Goal: Information Seeking & Learning: Find specific fact

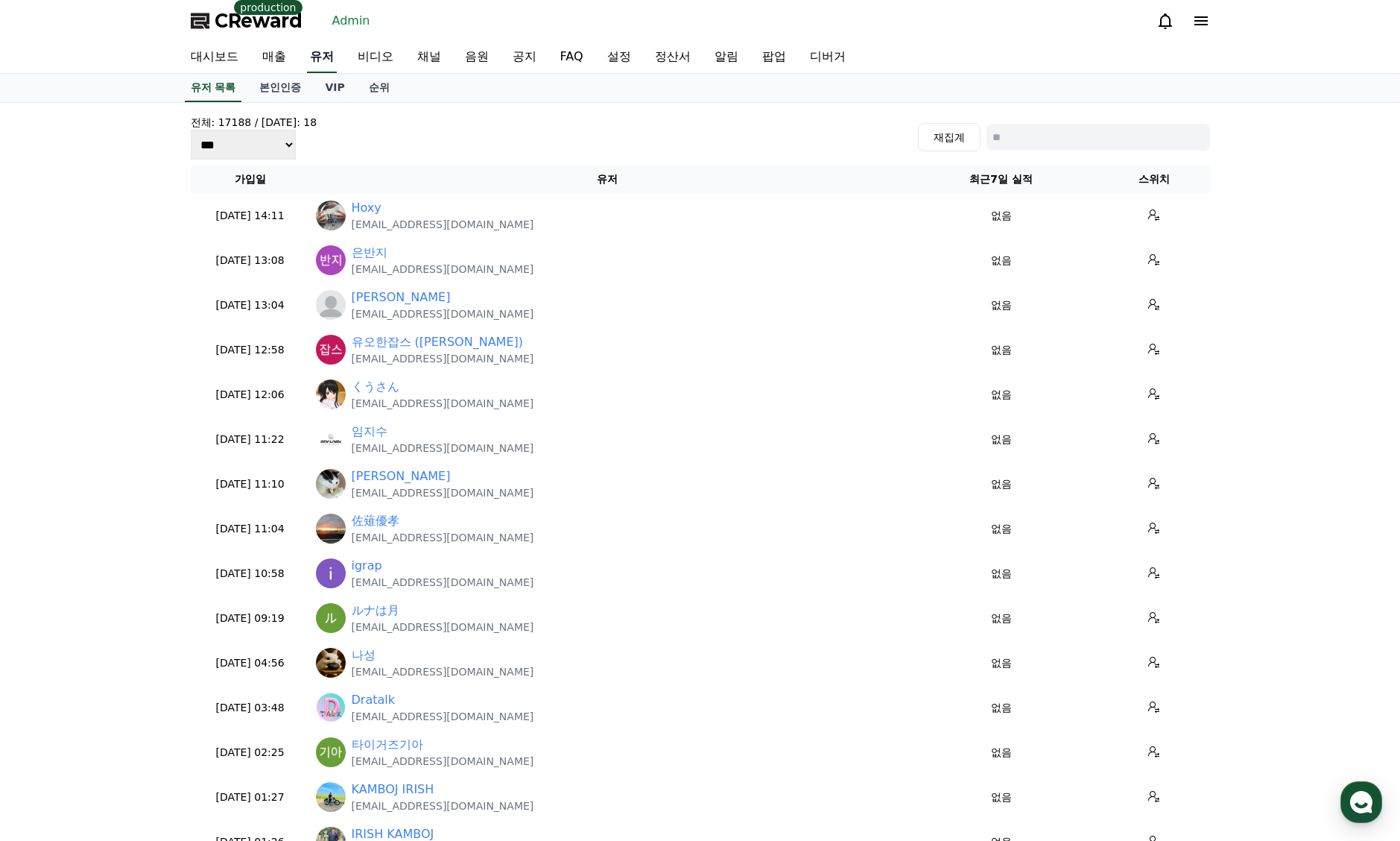
click at [315, 58] on link "유저" at bounding box center [322, 57] width 30 height 31
click at [1014, 135] on input at bounding box center [1098, 137] width 223 height 27
paste input "**********"
type input "**********"
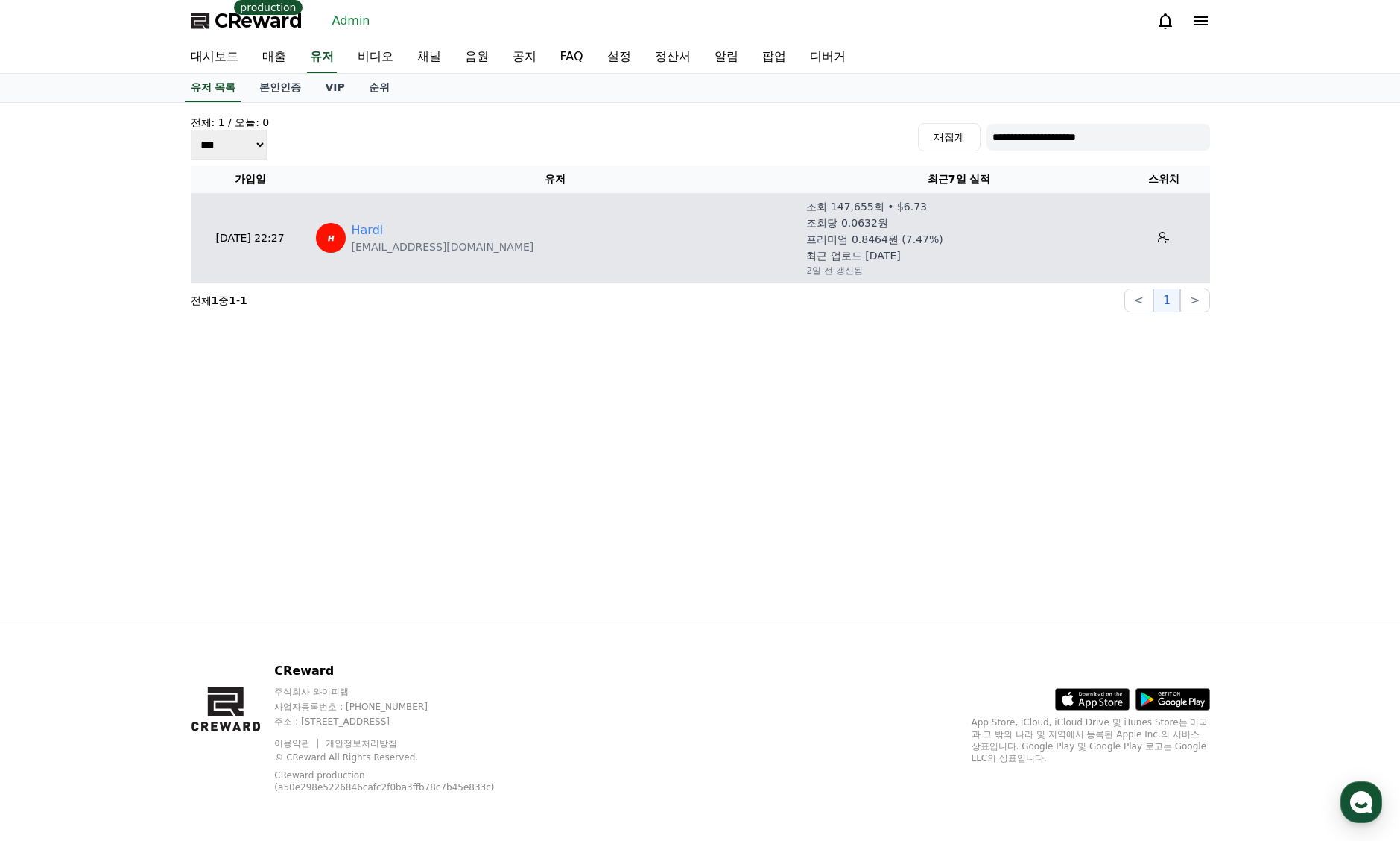
click at [388, 232] on div "Hardi" at bounding box center [443, 230] width 183 height 18
click at [380, 231] on link "Hardi" at bounding box center [367, 230] width 32 height 18
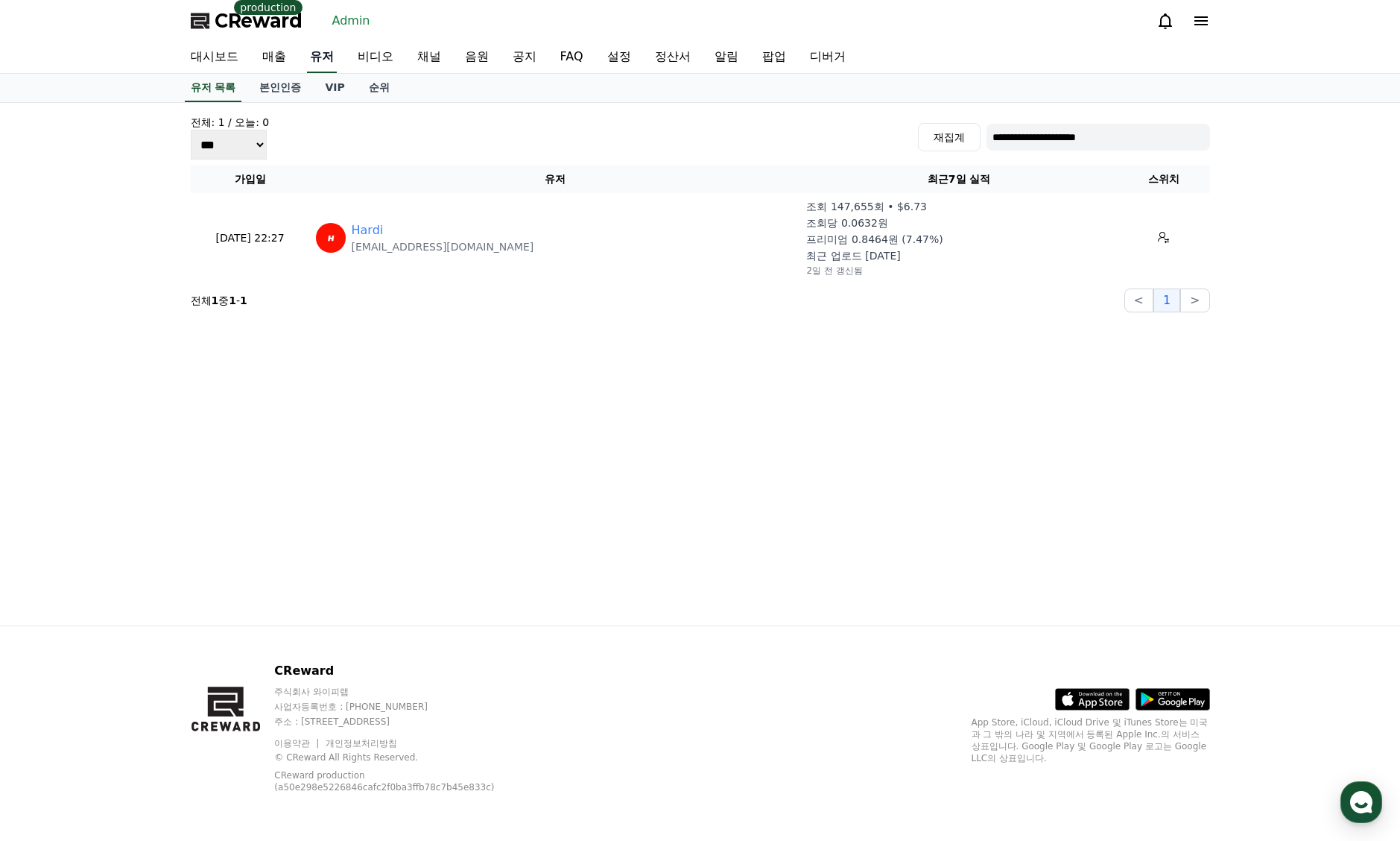
click at [323, 60] on link "유저" at bounding box center [322, 57] width 30 height 31
click at [332, 63] on link "유저" at bounding box center [322, 57] width 30 height 31
click at [349, 83] on link "VIP" at bounding box center [334, 88] width 43 height 28
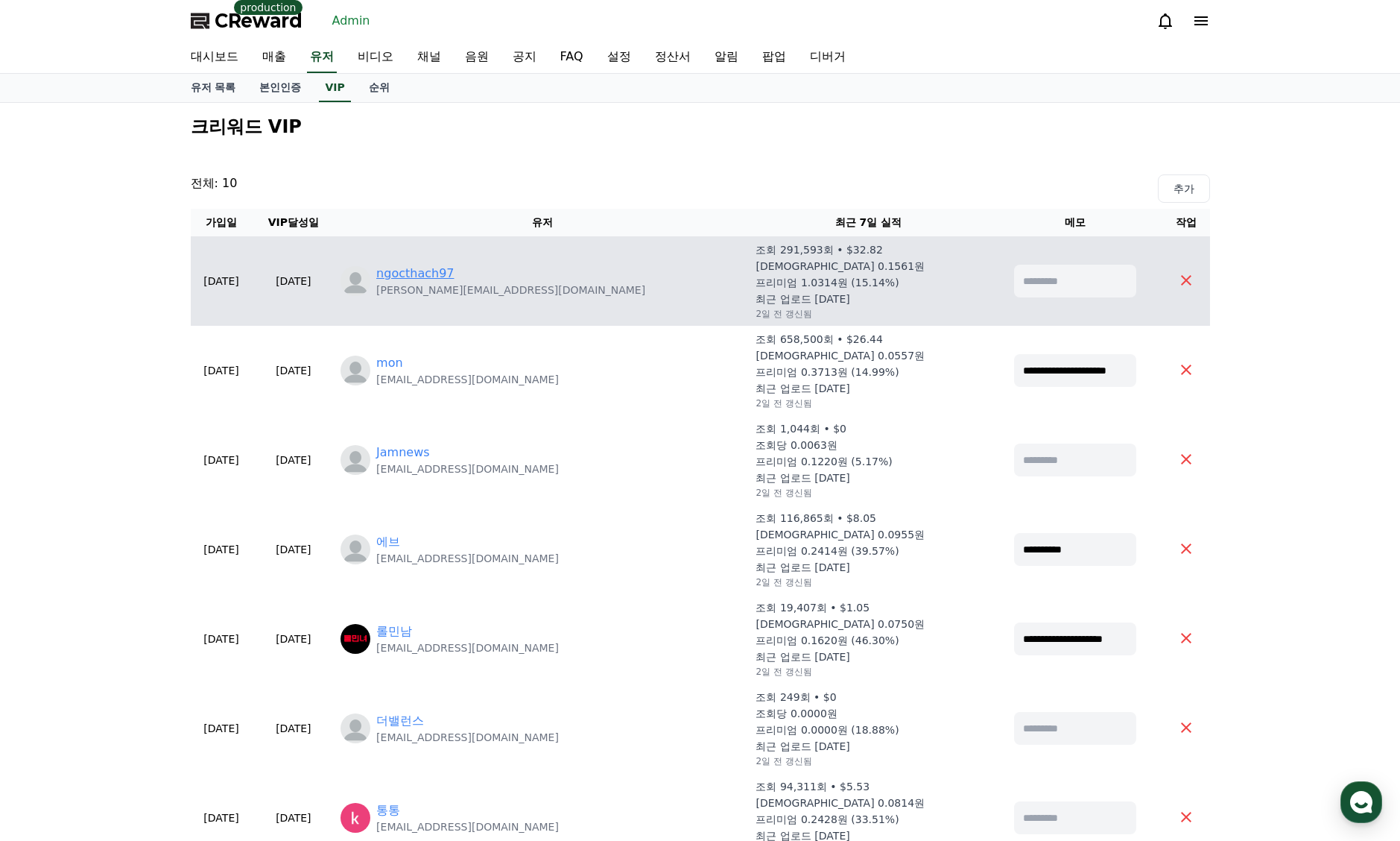
click at [453, 273] on link "ngocthach97" at bounding box center [416, 273] width 78 height 18
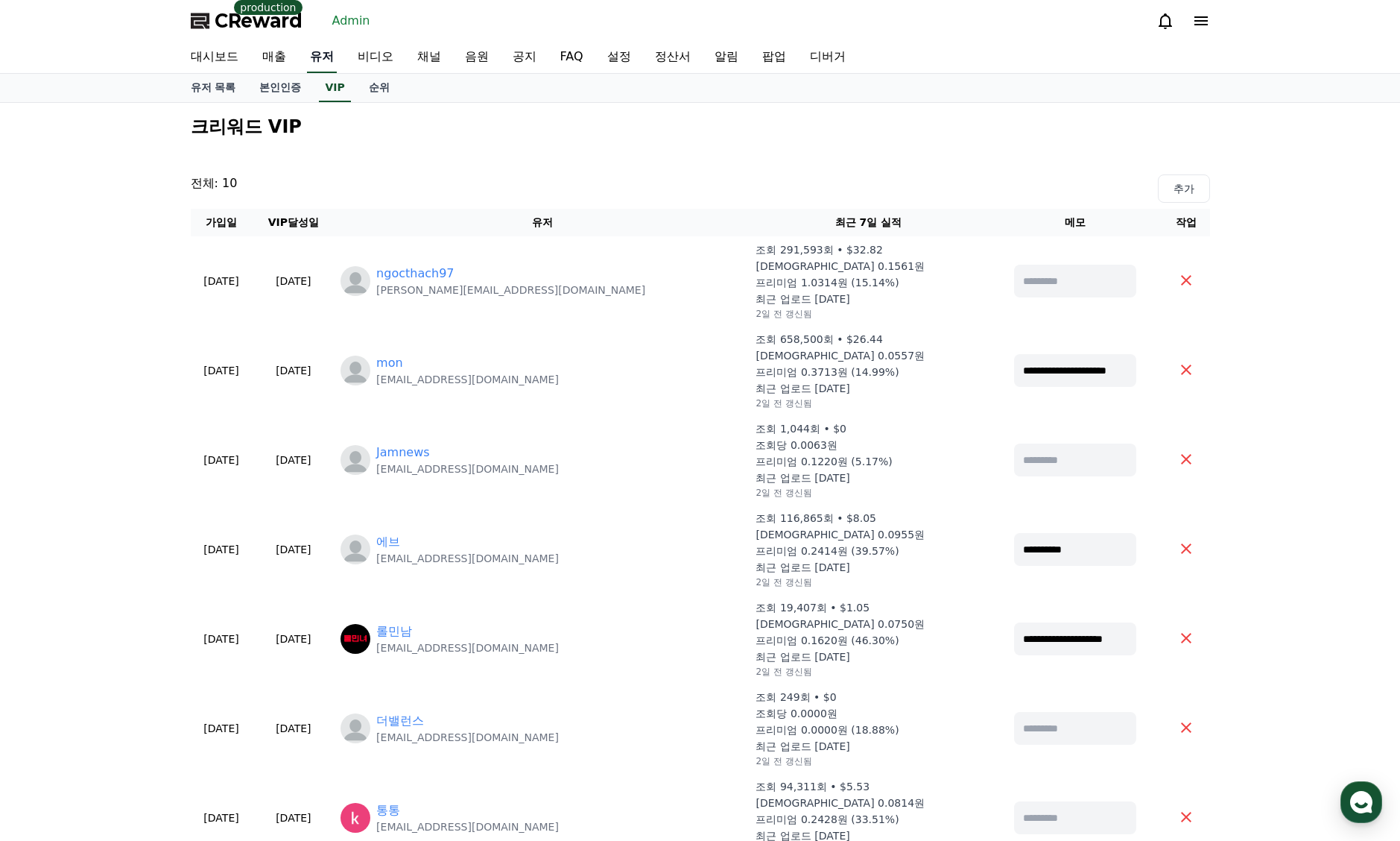
click at [328, 58] on link "유저" at bounding box center [322, 57] width 30 height 31
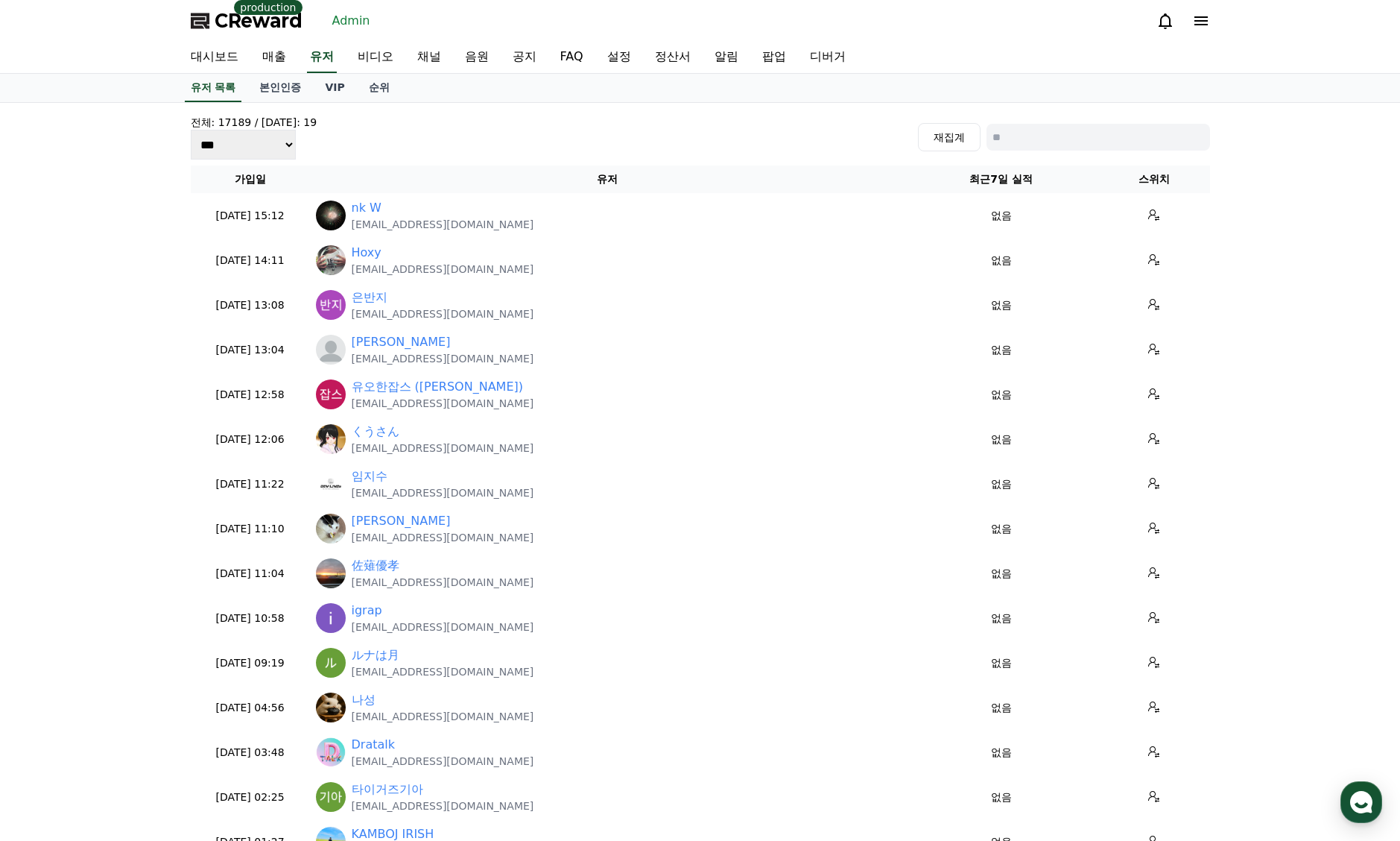
click at [1153, 141] on input at bounding box center [1098, 137] width 223 height 27
paste input "**********"
type input "**********"
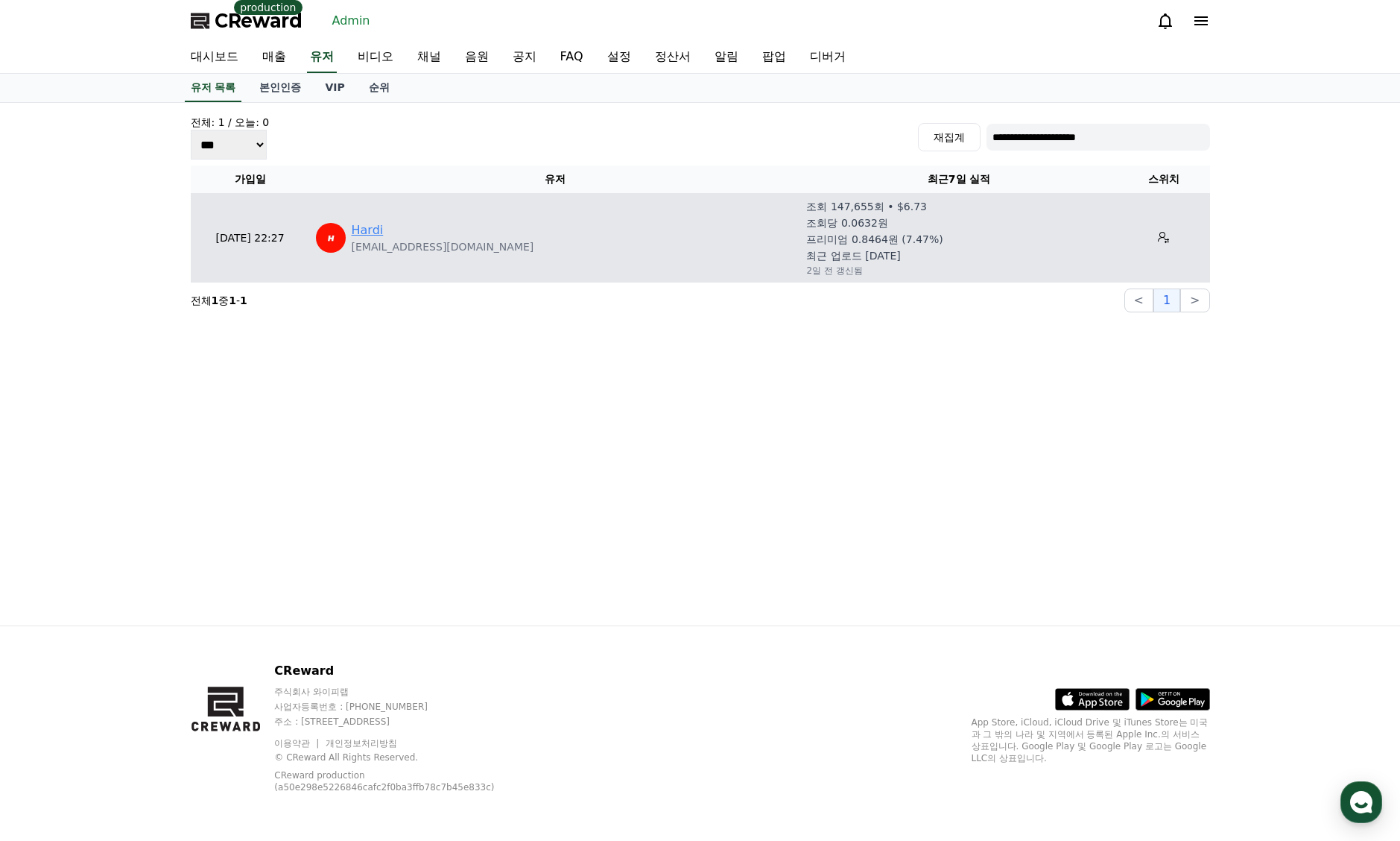
click at [372, 234] on link "Hardi" at bounding box center [367, 230] width 32 height 18
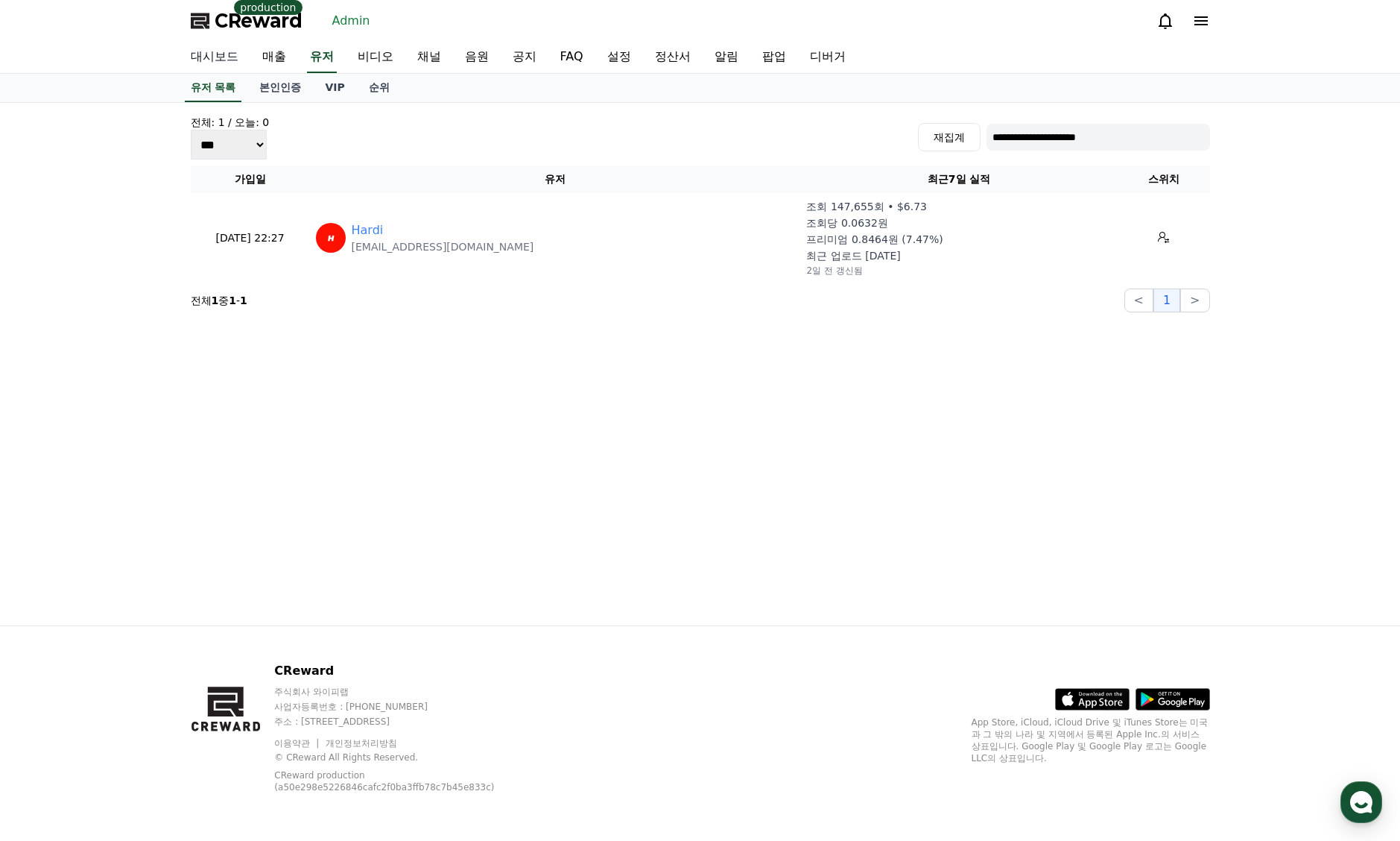
click at [234, 55] on link "대시보드" at bounding box center [214, 57] width 72 height 31
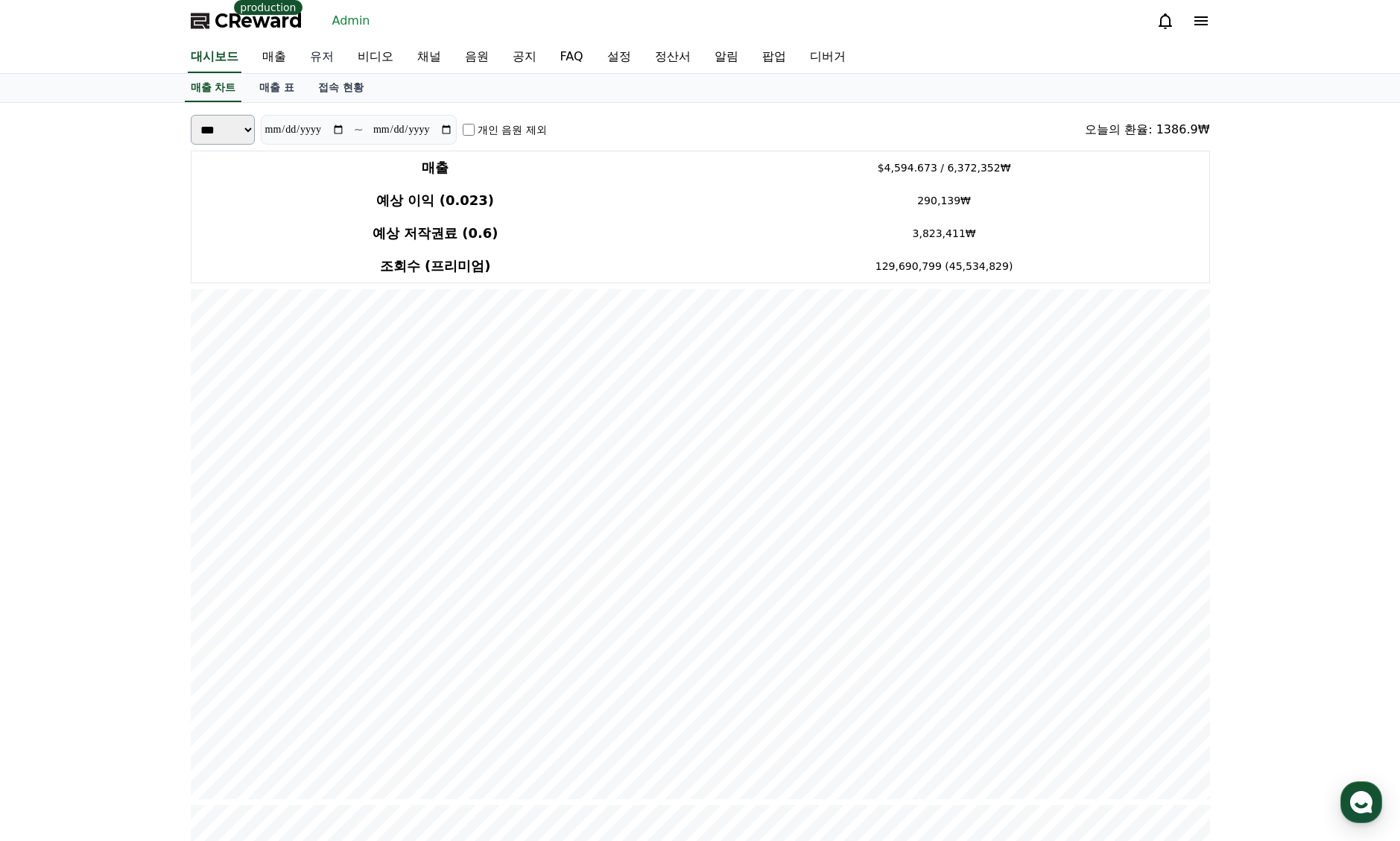
click at [333, 57] on link "유저" at bounding box center [322, 57] width 47 height 31
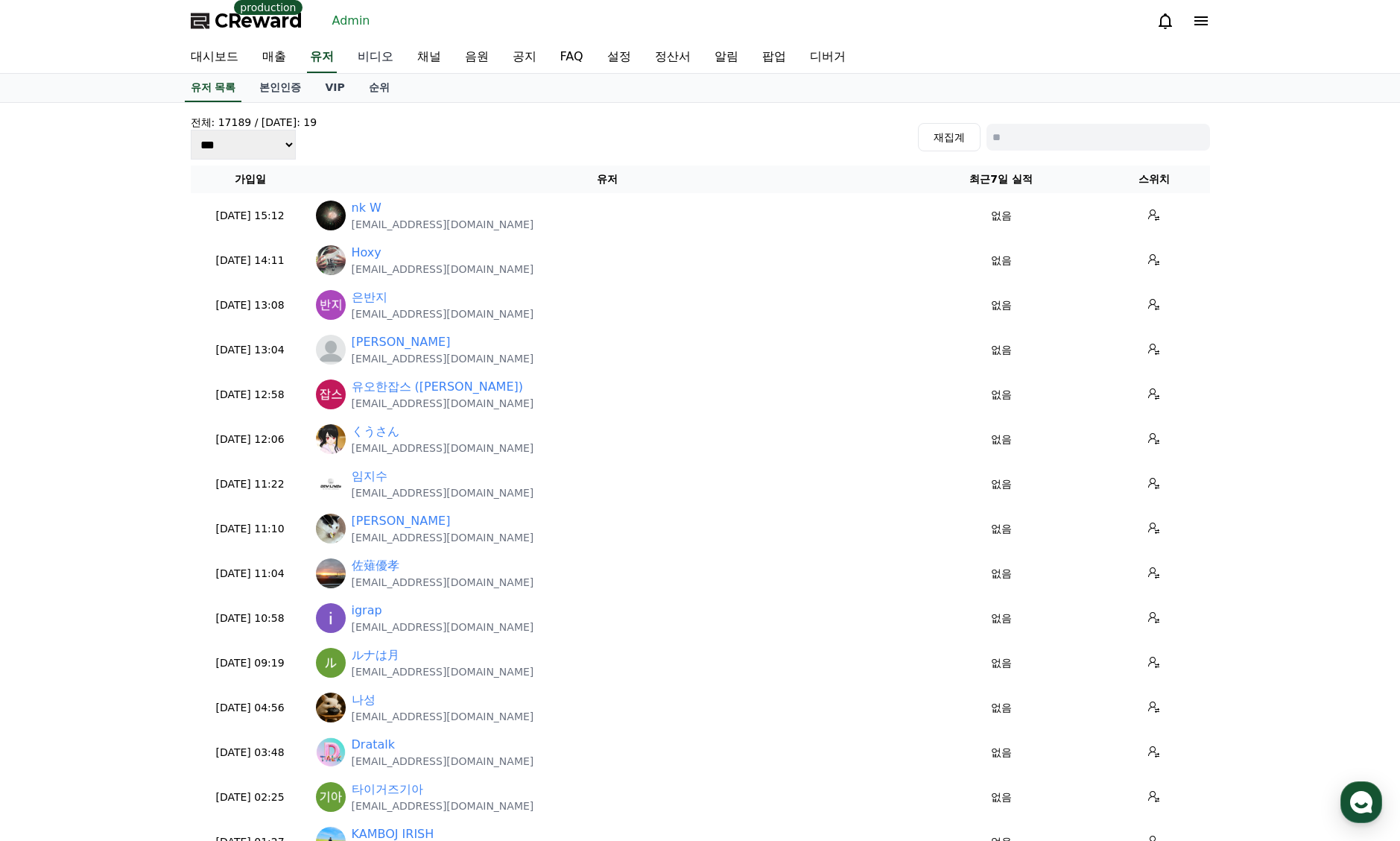
click at [372, 51] on link "비디오" at bounding box center [375, 57] width 59 height 31
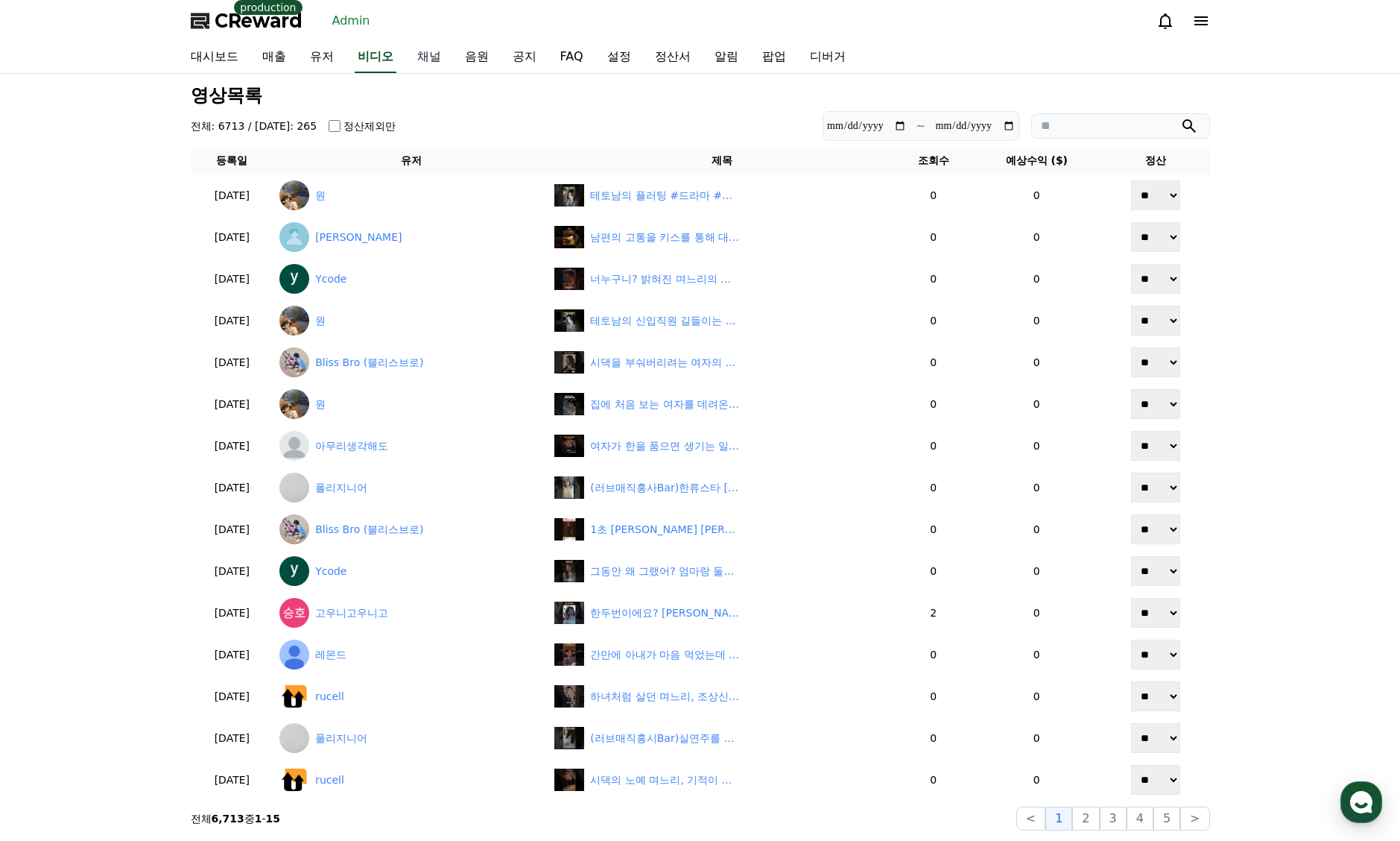
click at [441, 56] on link "채널" at bounding box center [428, 57] width 47 height 31
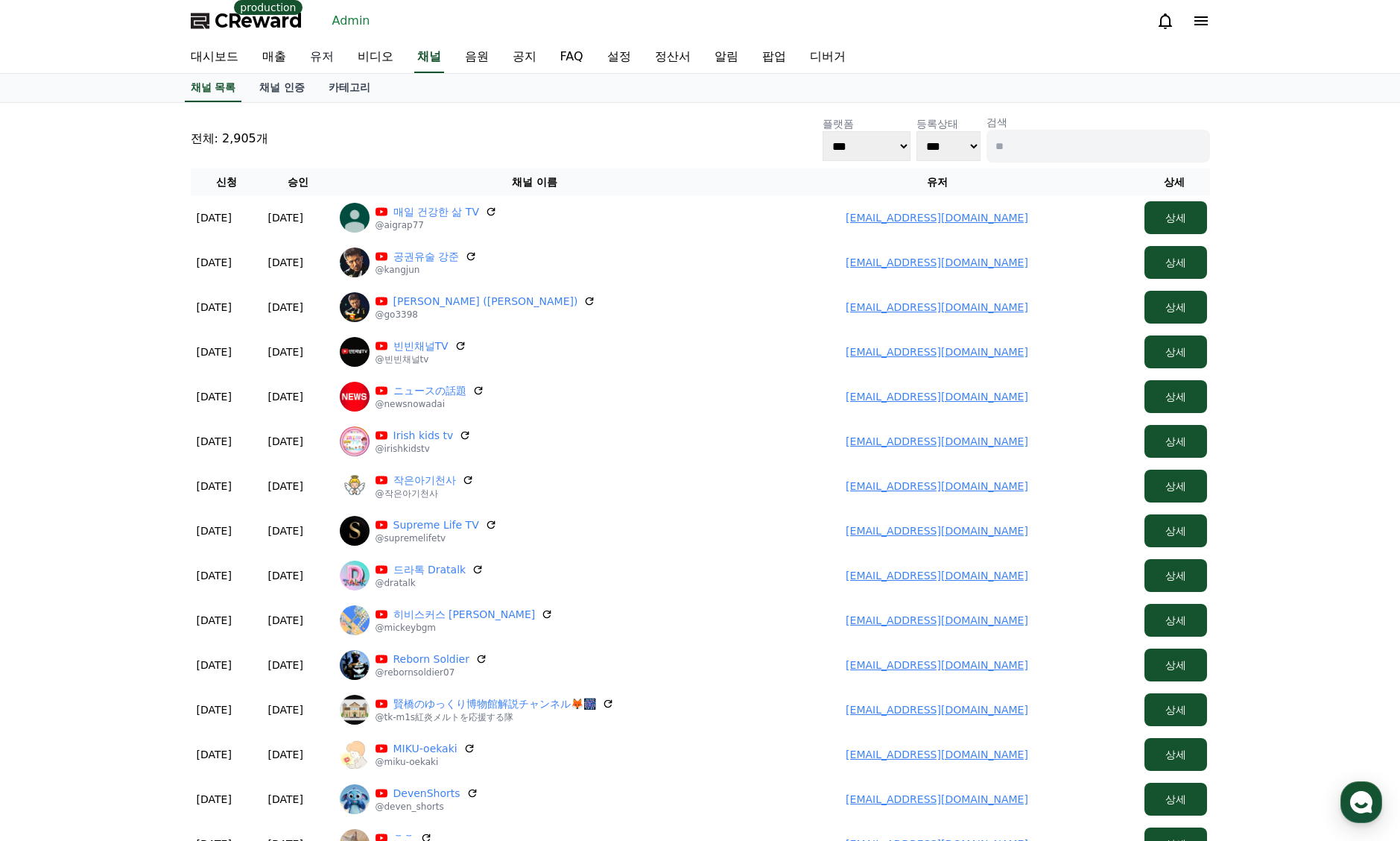
click at [341, 51] on link "유저" at bounding box center [322, 57] width 47 height 31
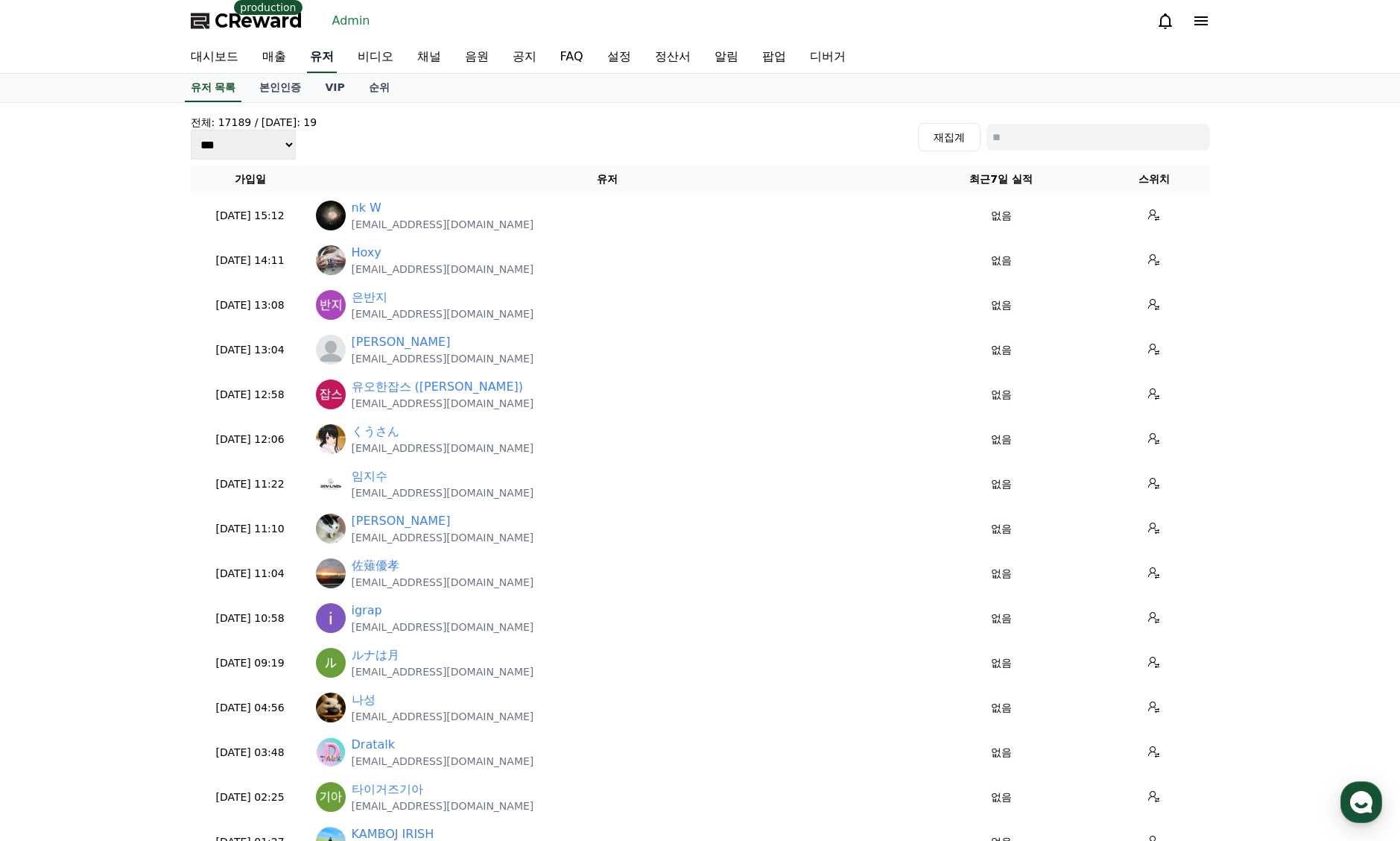
click at [333, 63] on link "유저" at bounding box center [322, 57] width 30 height 31
click at [1025, 126] on input at bounding box center [1098, 137] width 223 height 27
paste input "**********"
type input "**********"
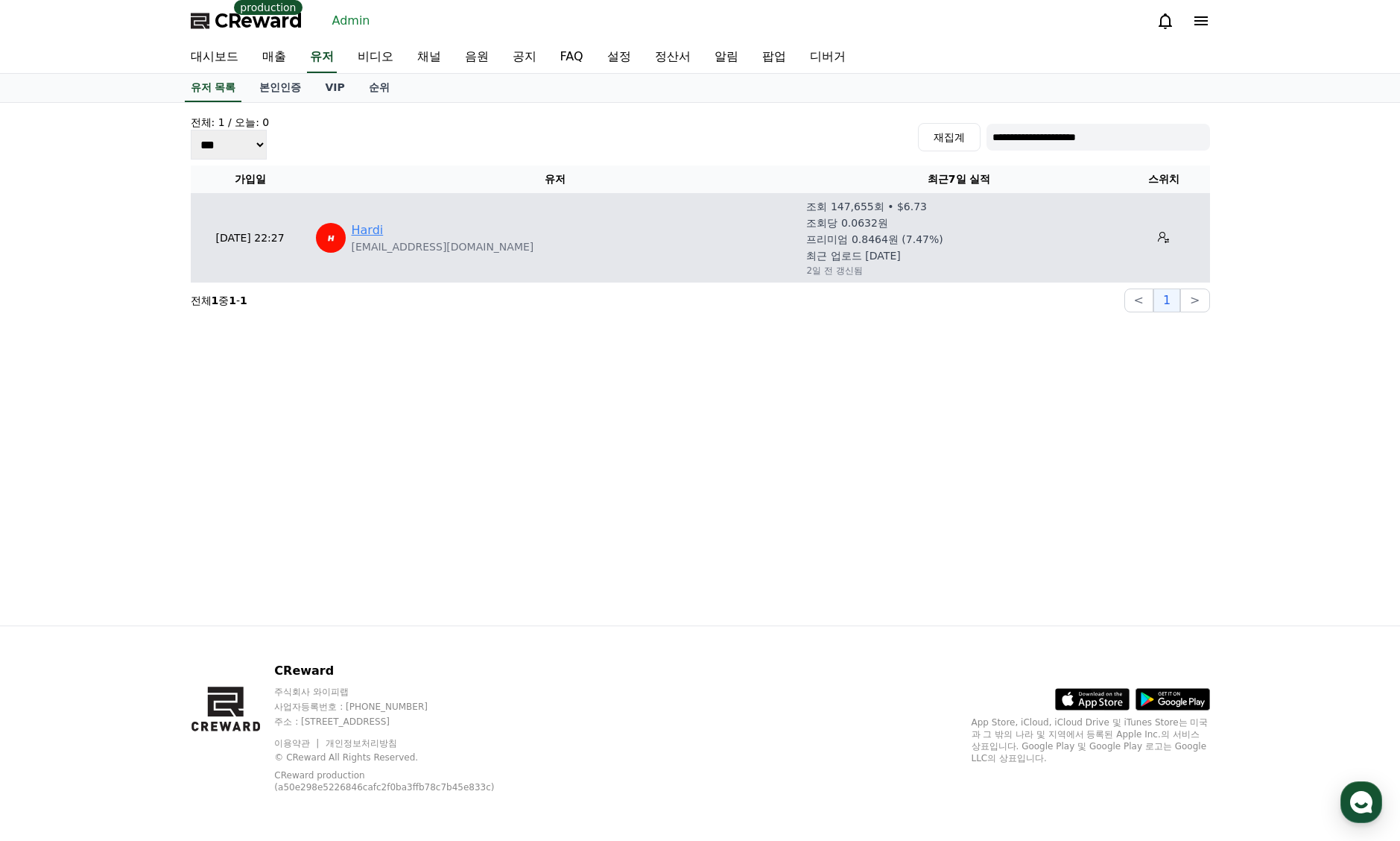
click at [358, 235] on link "Hardi" at bounding box center [367, 230] width 32 height 18
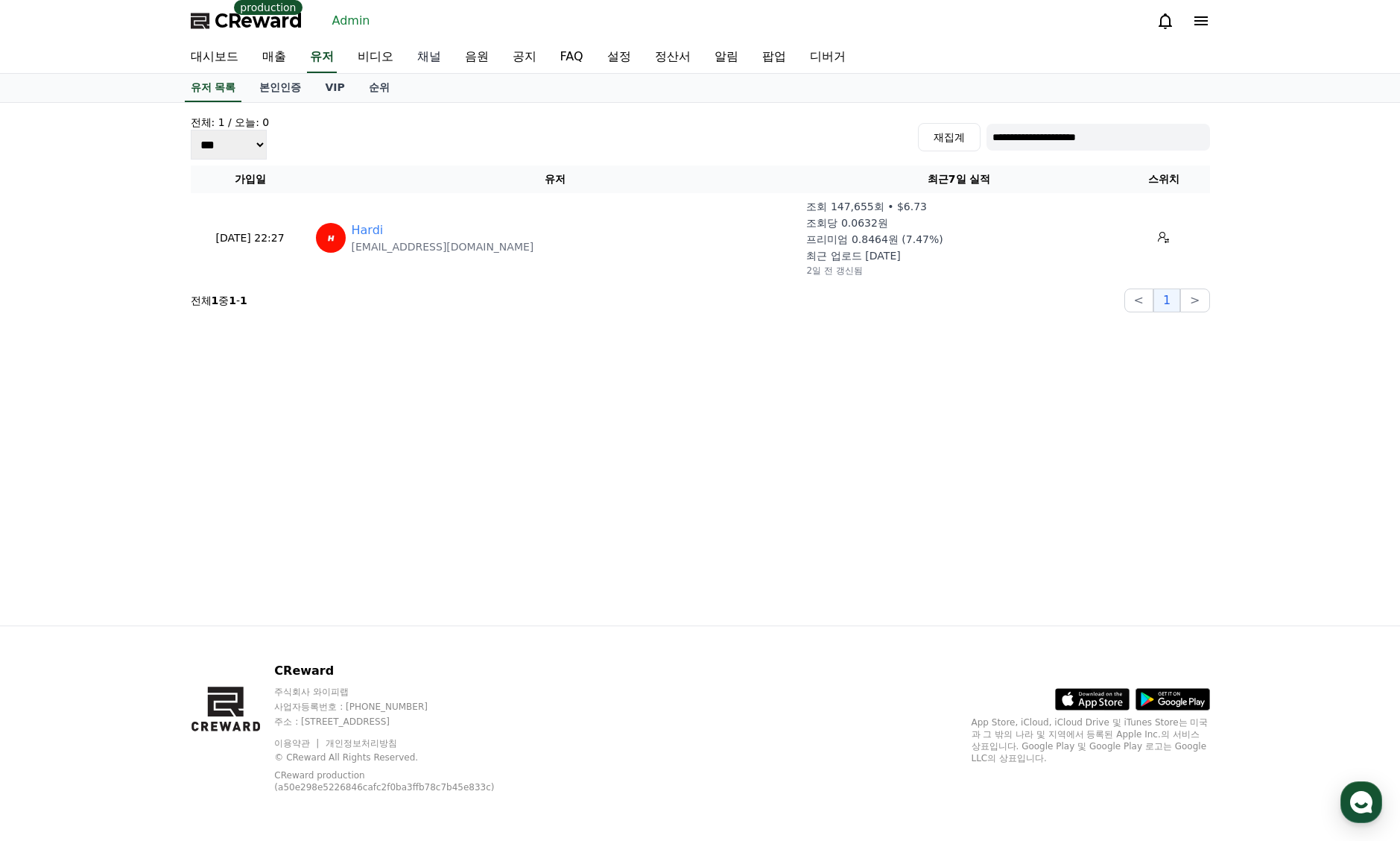
drag, startPoint x: 443, startPoint y: 57, endPoint x: 428, endPoint y: 63, distance: 16.2
click at [443, 57] on link "채널" at bounding box center [428, 57] width 47 height 31
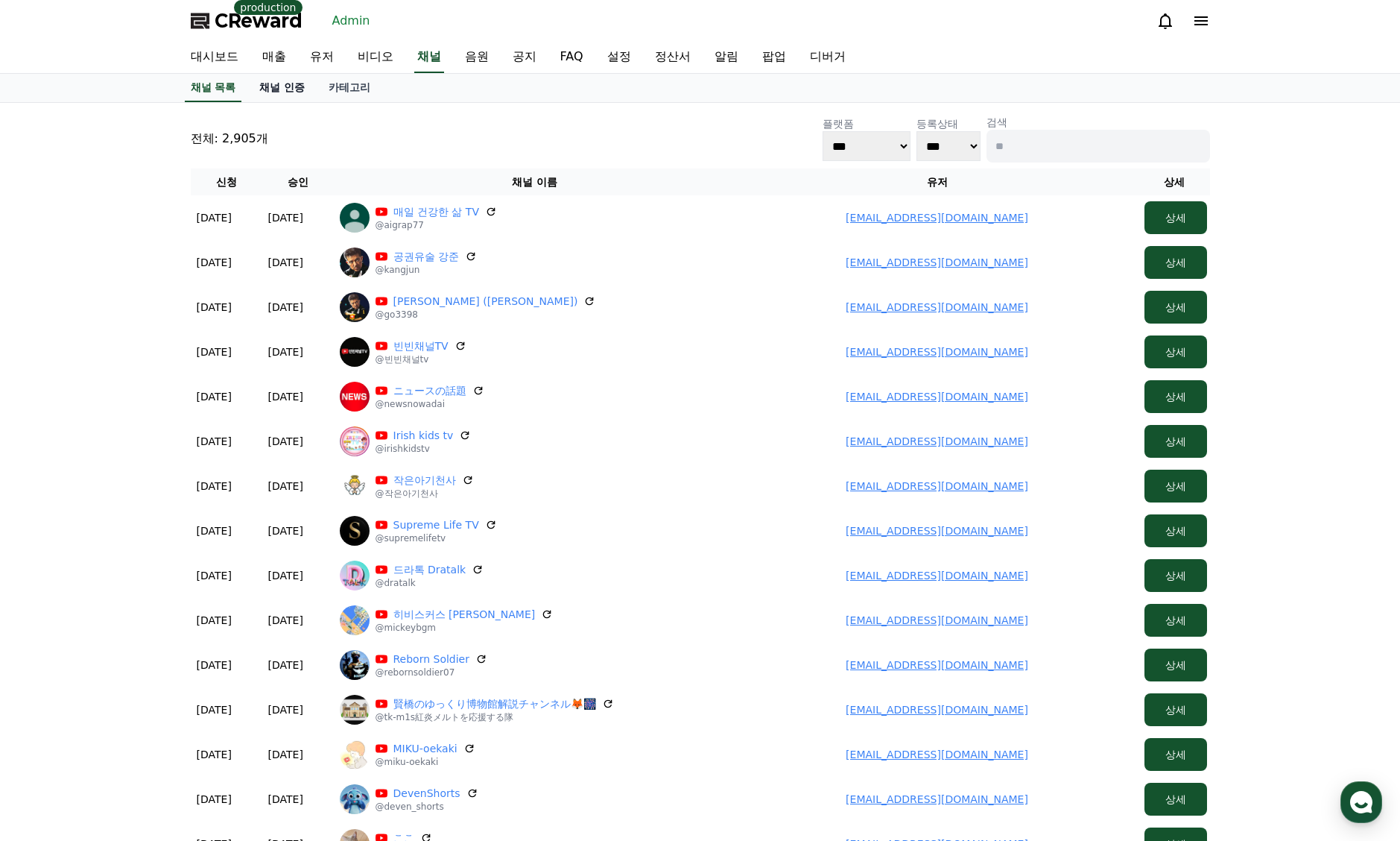
click at [286, 90] on link "채널 인증" at bounding box center [282, 88] width 69 height 28
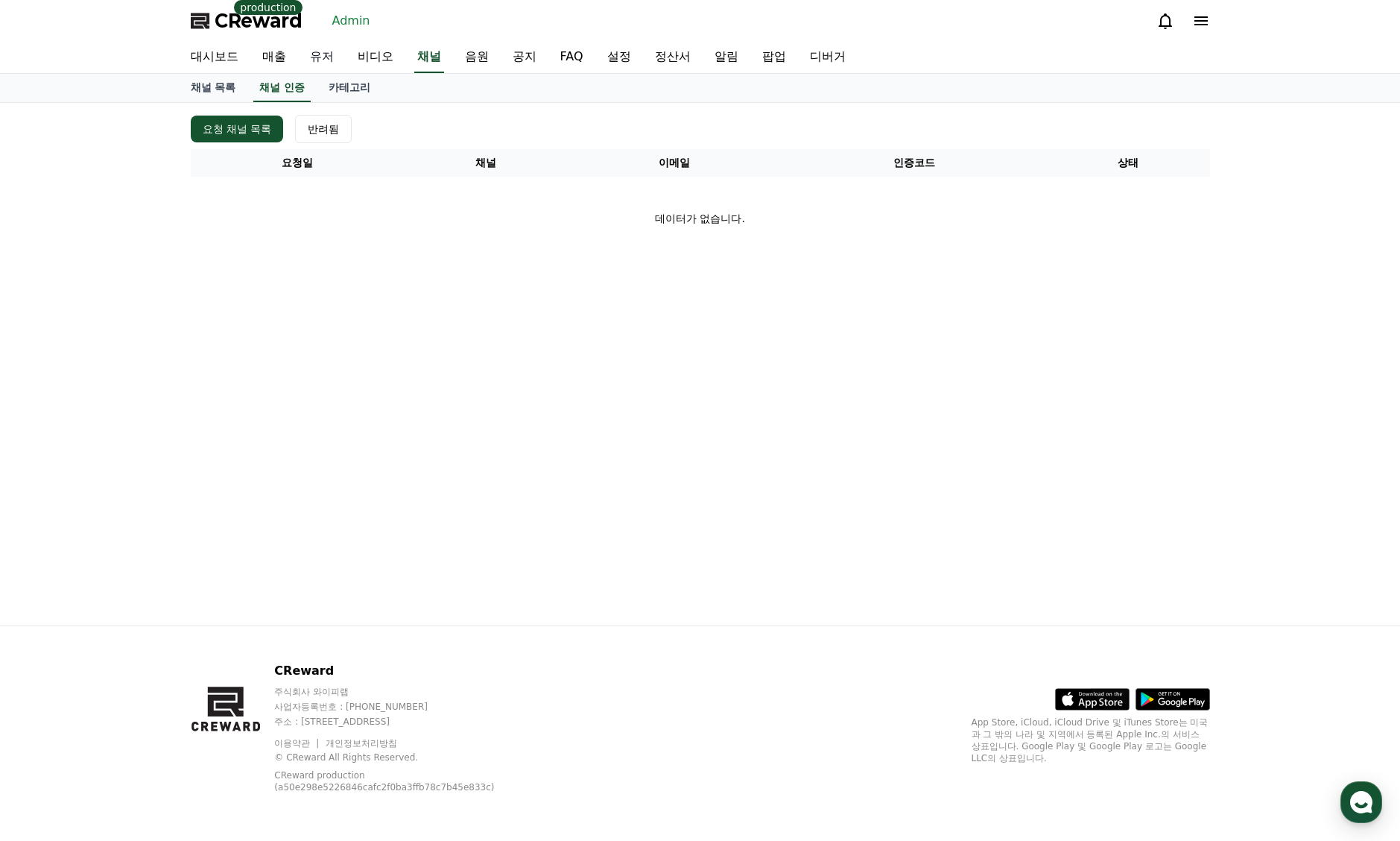
click at [325, 50] on link "유저" at bounding box center [322, 57] width 47 height 31
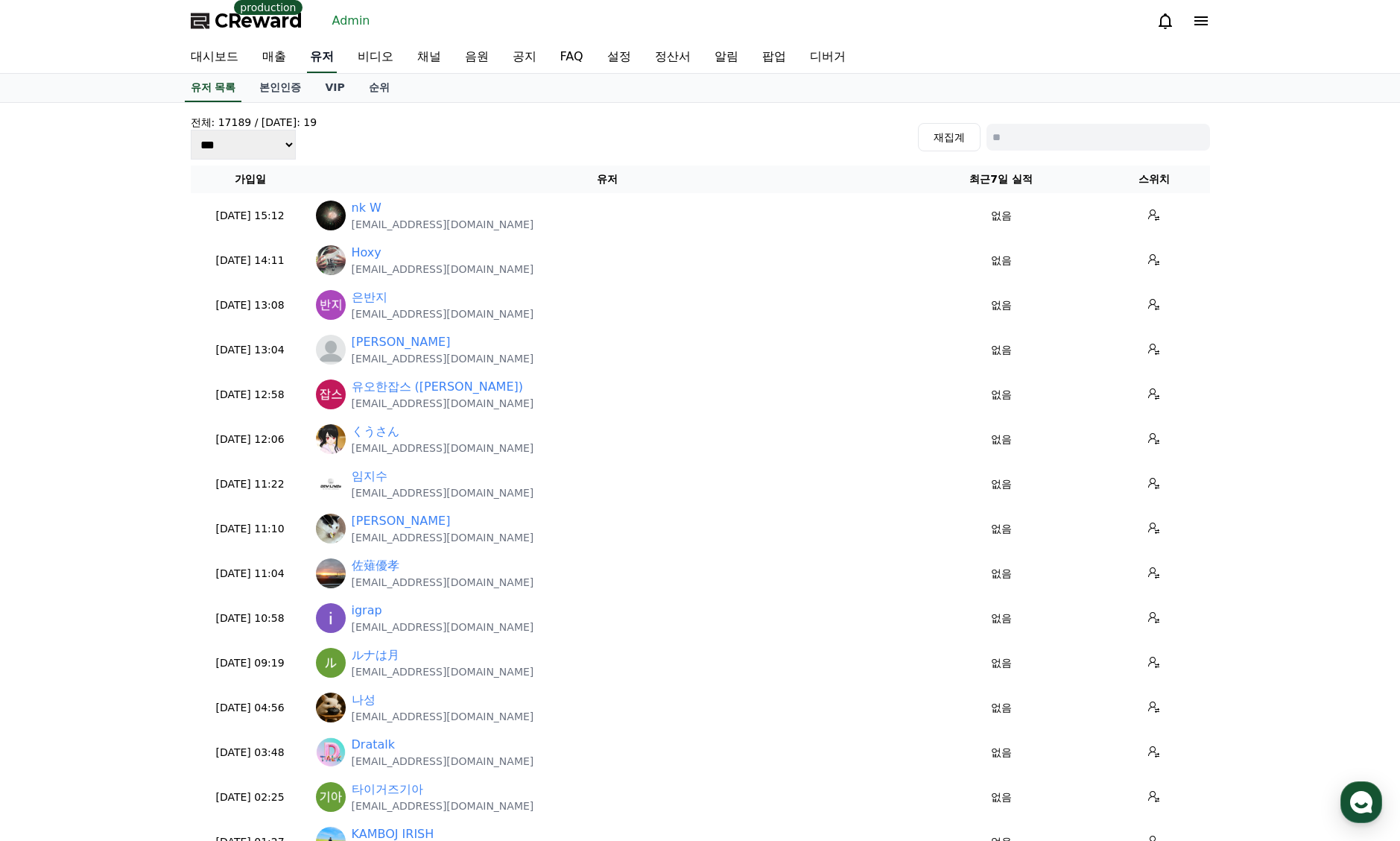
click at [316, 58] on link "유저" at bounding box center [322, 57] width 30 height 31
click at [1065, 134] on input at bounding box center [1098, 137] width 223 height 27
paste input "**********"
type input "**********"
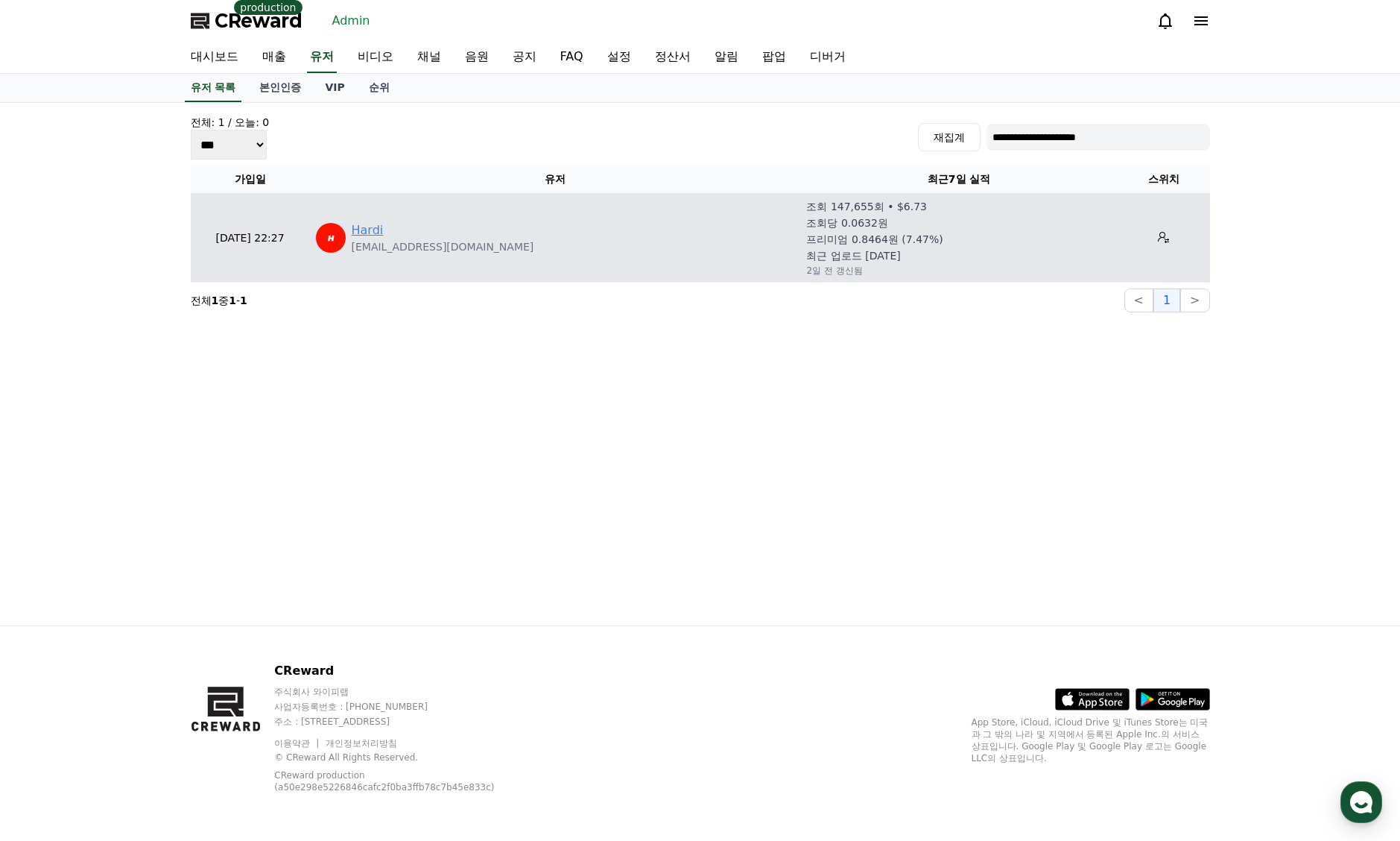
click at [366, 226] on link "Hardi" at bounding box center [367, 230] width 32 height 18
click at [365, 215] on td "Hardi [EMAIL_ADDRESS][DOMAIN_NAME]" at bounding box center [556, 238] width 491 height 90
click at [365, 227] on link "Hardi" at bounding box center [367, 230] width 32 height 18
click at [376, 223] on link "Hardi" at bounding box center [367, 230] width 32 height 18
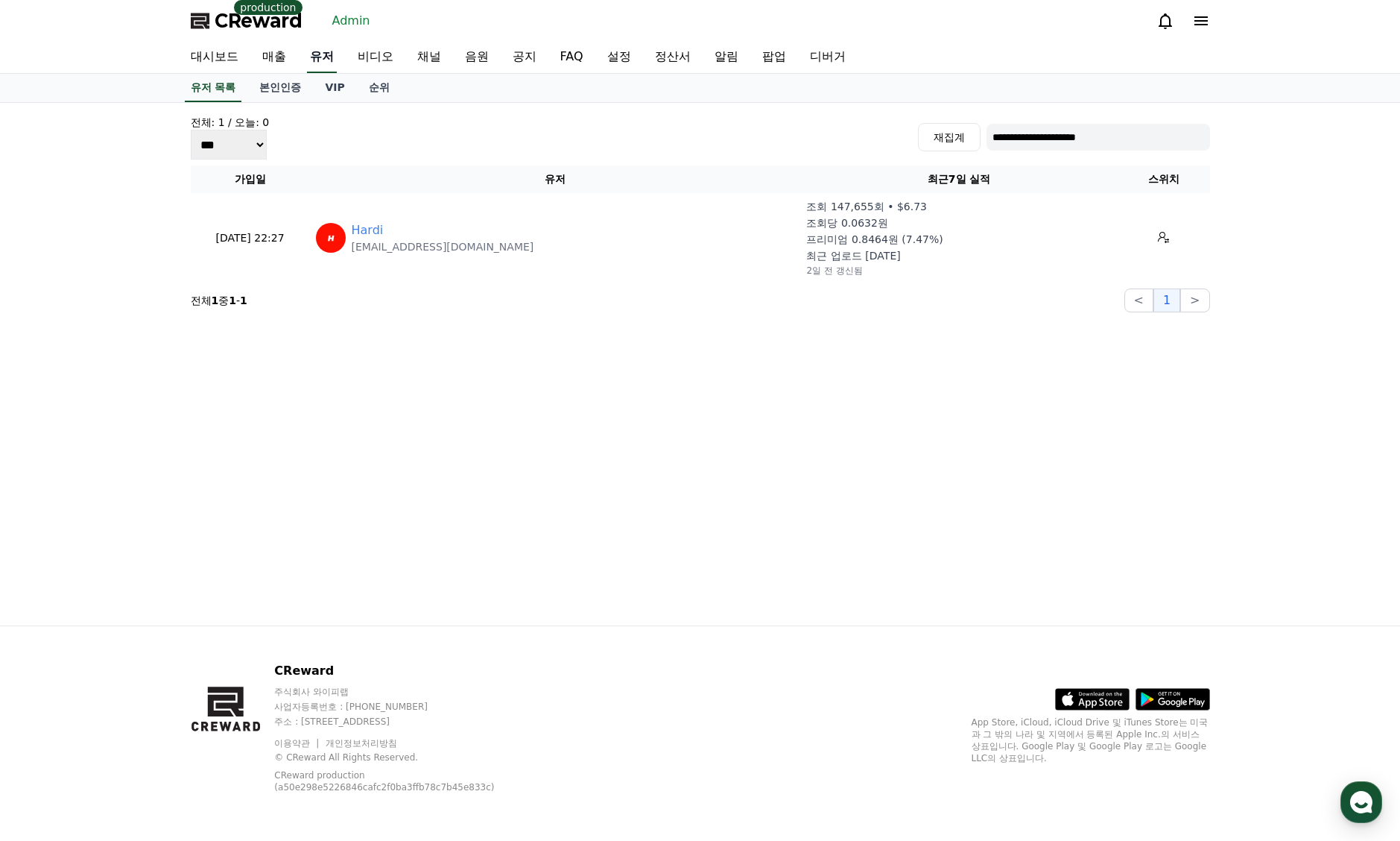
click at [331, 59] on link "유저" at bounding box center [322, 57] width 30 height 31
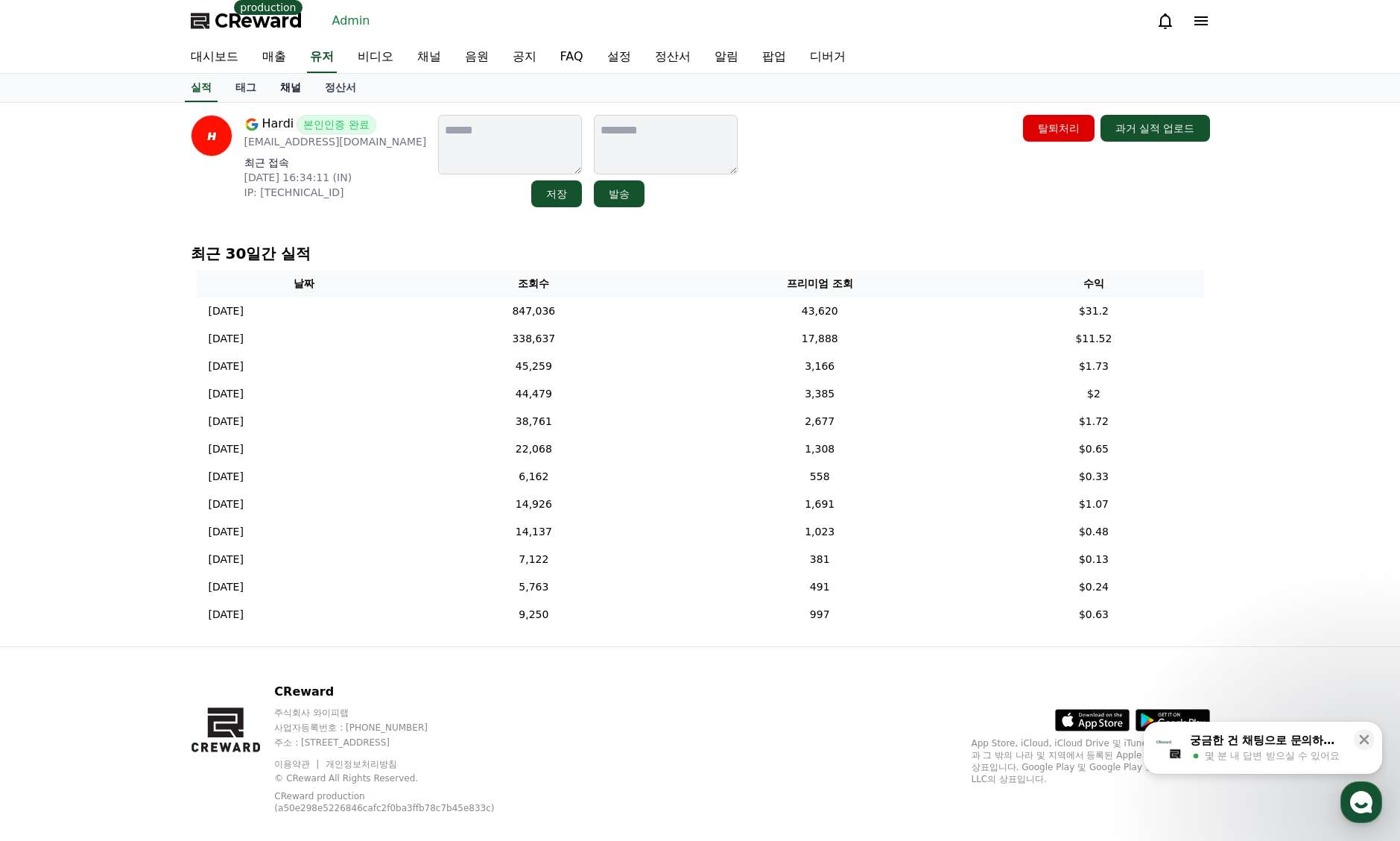
click at [284, 96] on link "채널" at bounding box center [291, 88] width 45 height 28
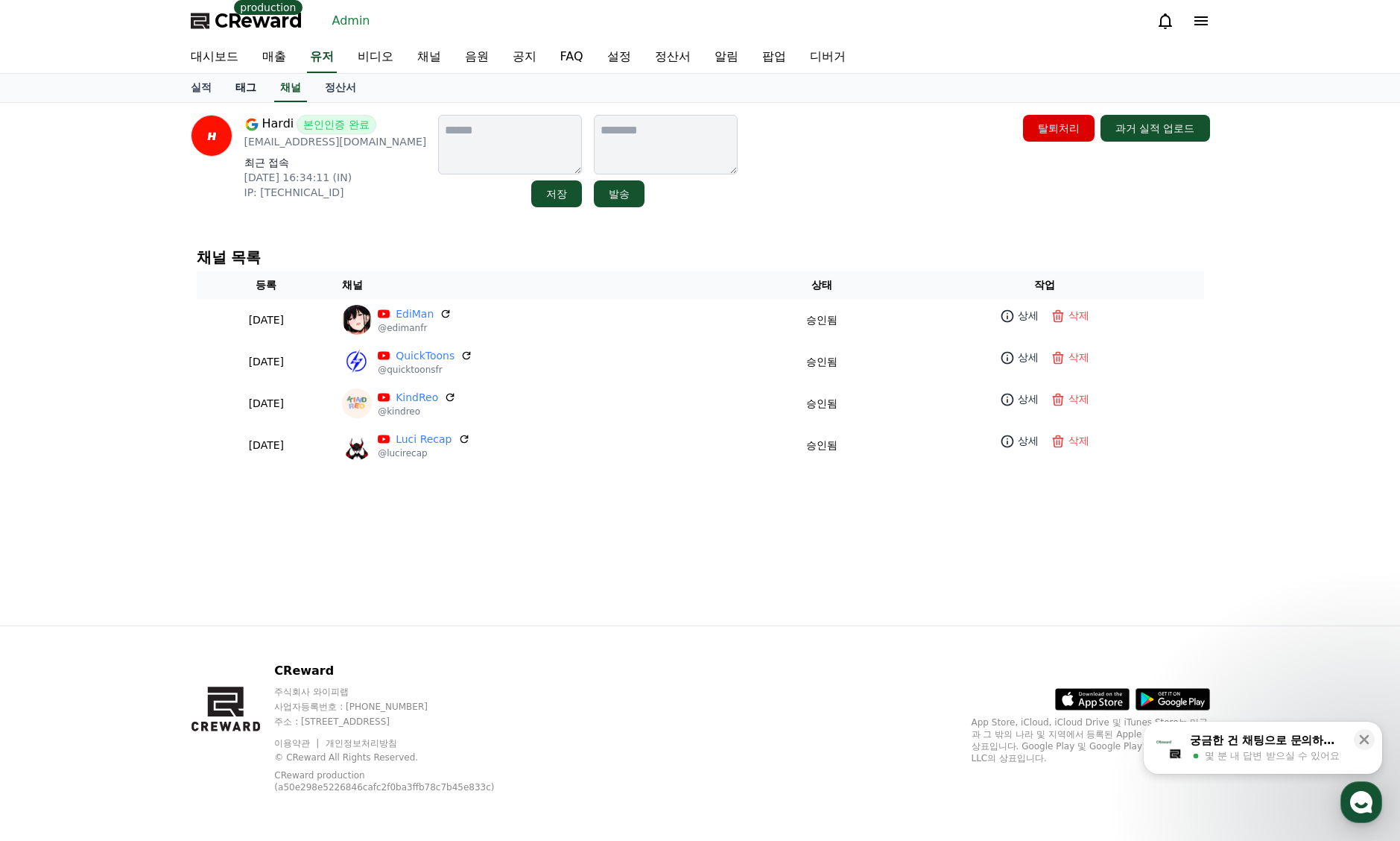
click at [250, 101] on link "태그" at bounding box center [246, 88] width 45 height 28
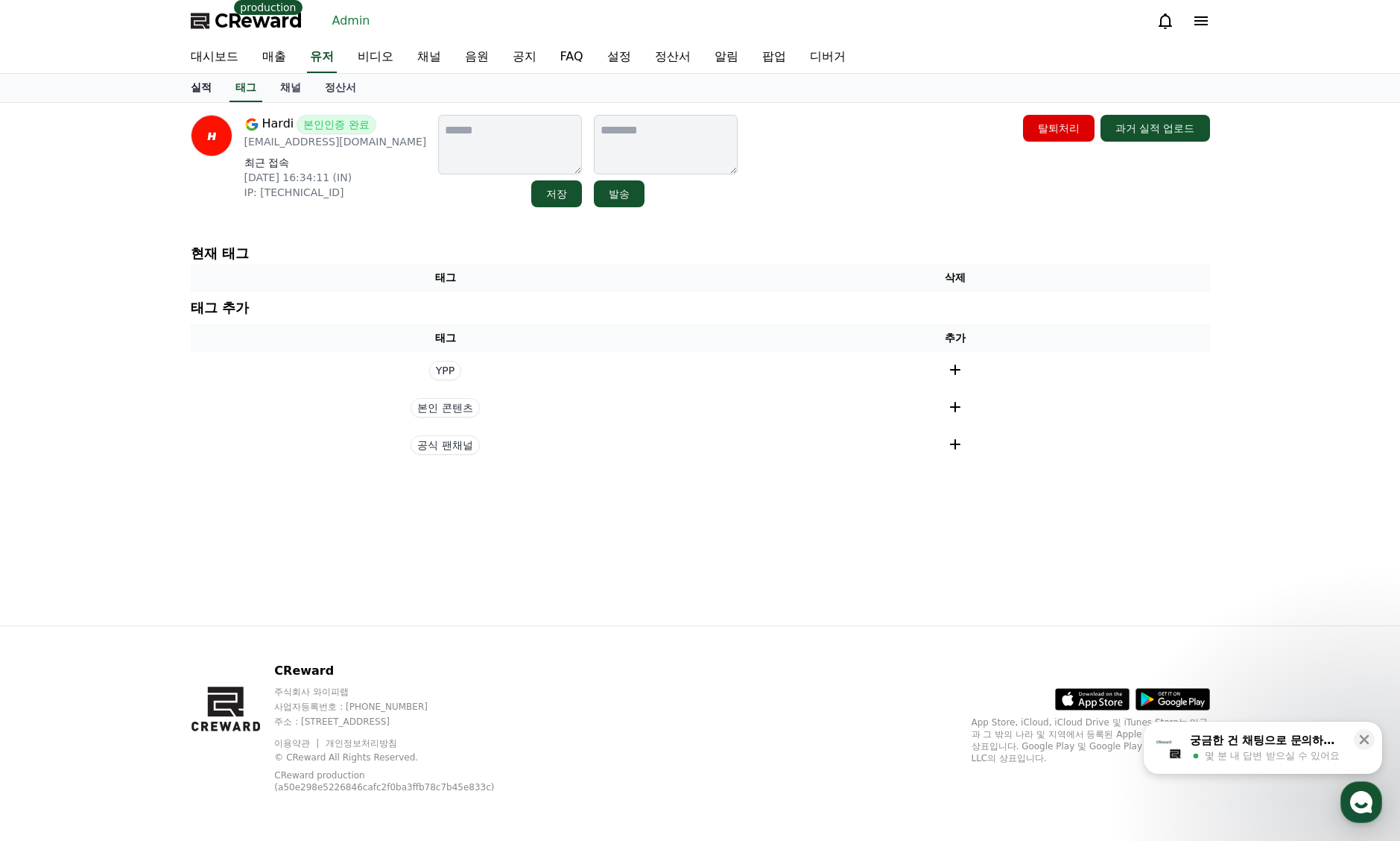
click at [205, 93] on link "실적" at bounding box center [201, 88] width 45 height 28
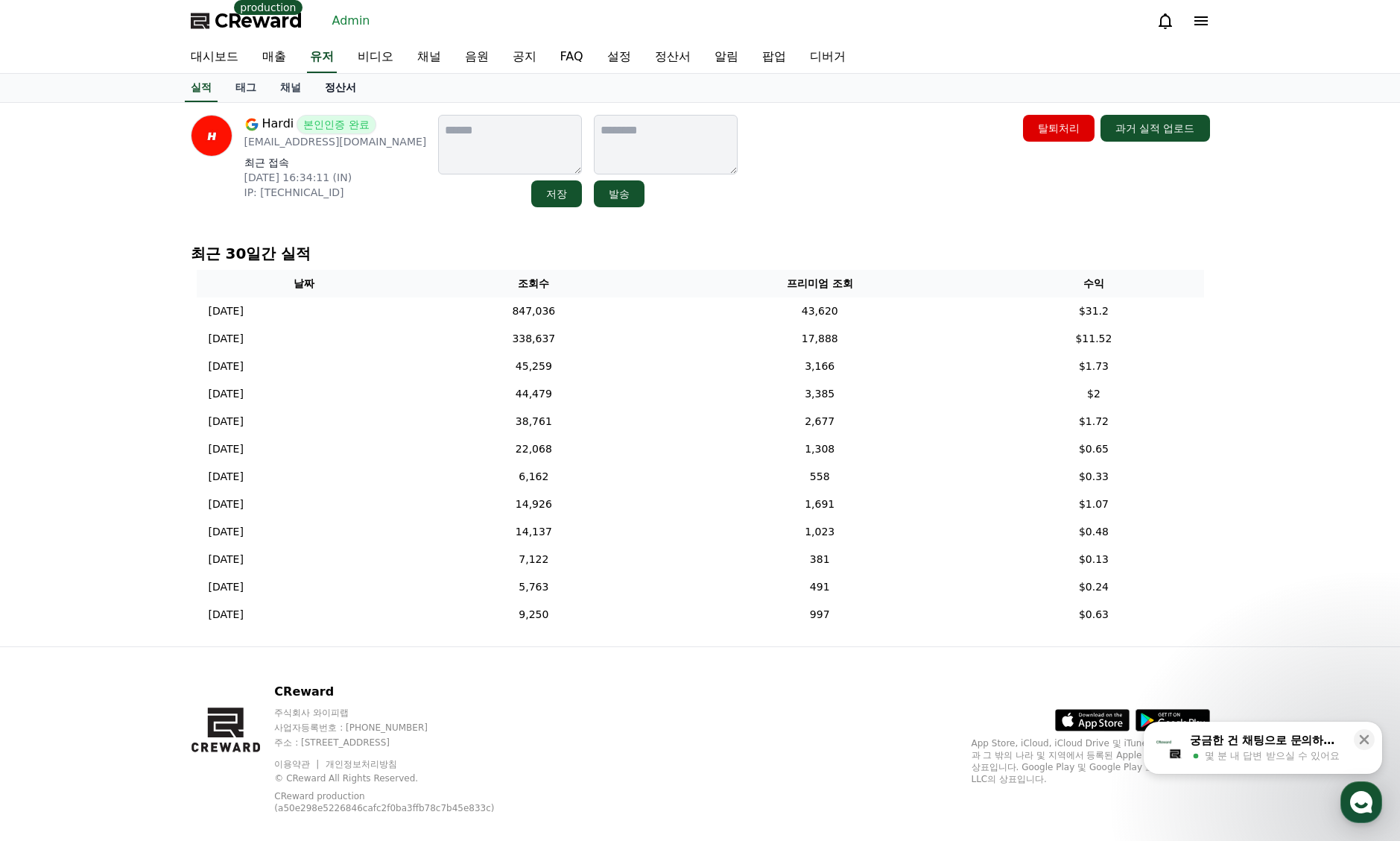
click at [331, 87] on link "정산서" at bounding box center [341, 88] width 55 height 28
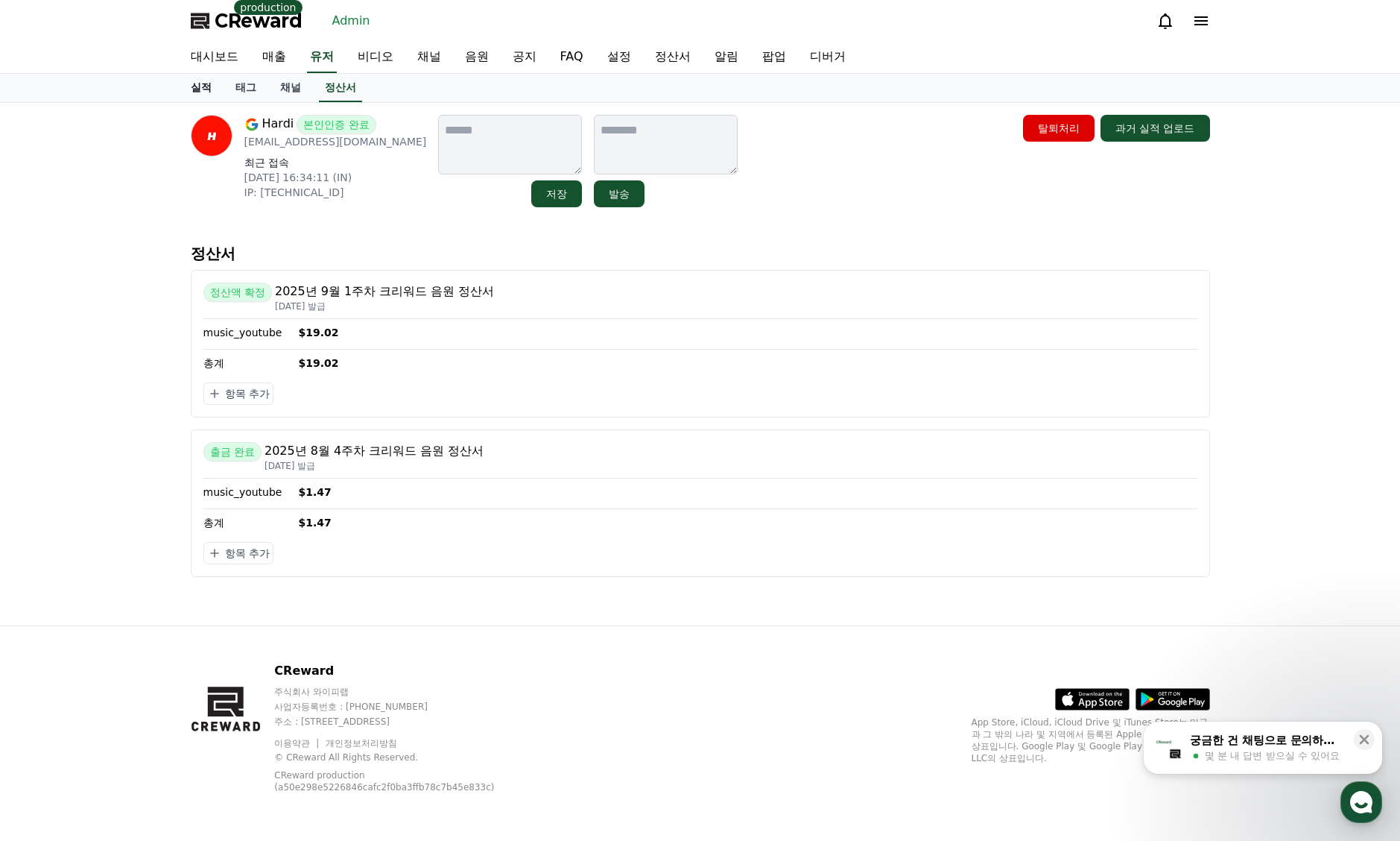
click at [212, 88] on link "실적" at bounding box center [201, 88] width 45 height 28
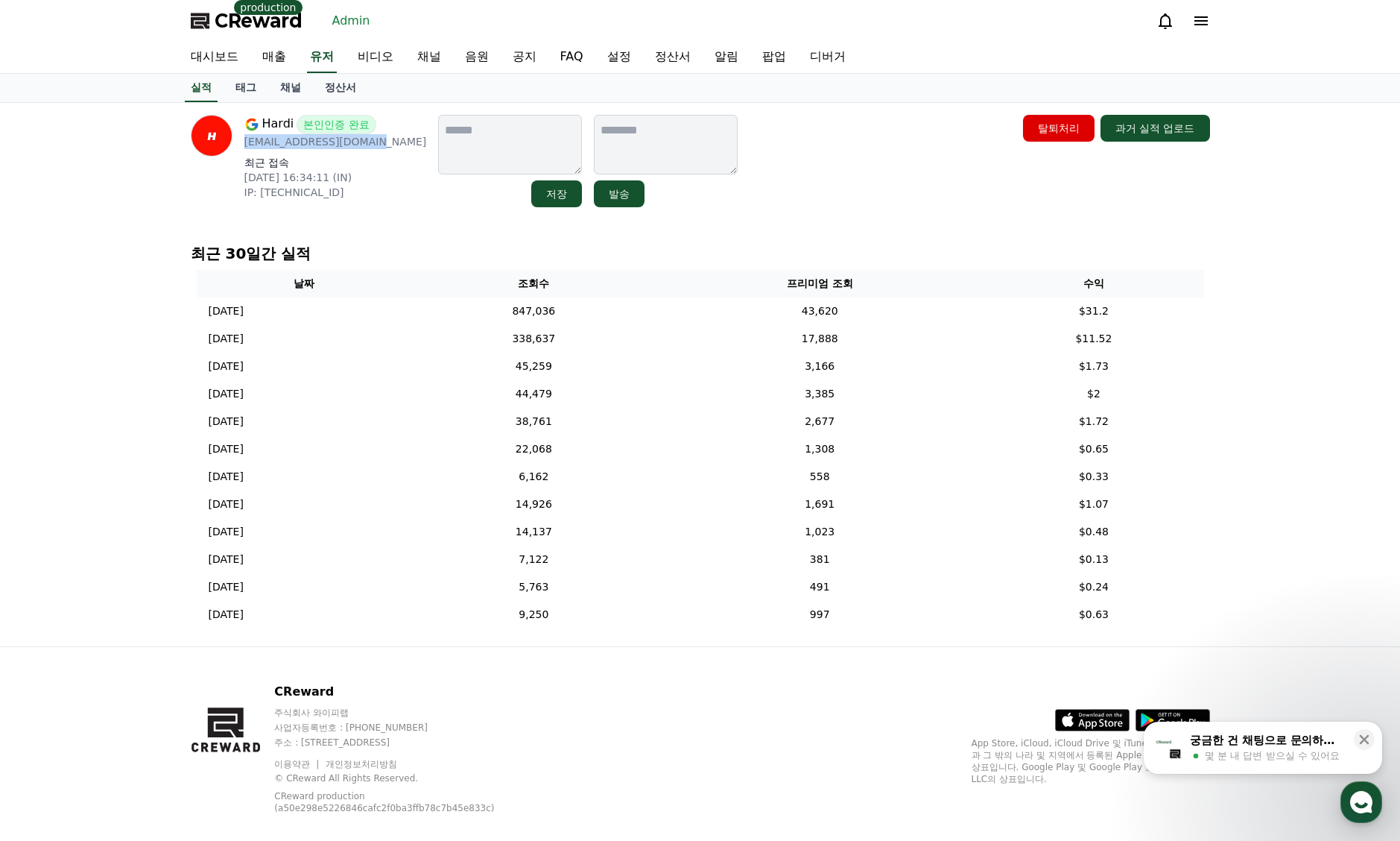
drag, startPoint x: 366, startPoint y: 147, endPoint x: 245, endPoint y: 151, distance: 121.1
click at [245, 151] on div "Hardi 본인인증 완료 workforhardi@gmail.com 최근 접속 2025-09-01 16:34:11 (IN) IP: 2409:40…" at bounding box center [336, 160] width 183 height 92
copy p "[EMAIL_ADDRESS][DOMAIN_NAME]"
click at [316, 58] on link "유저" at bounding box center [322, 57] width 30 height 31
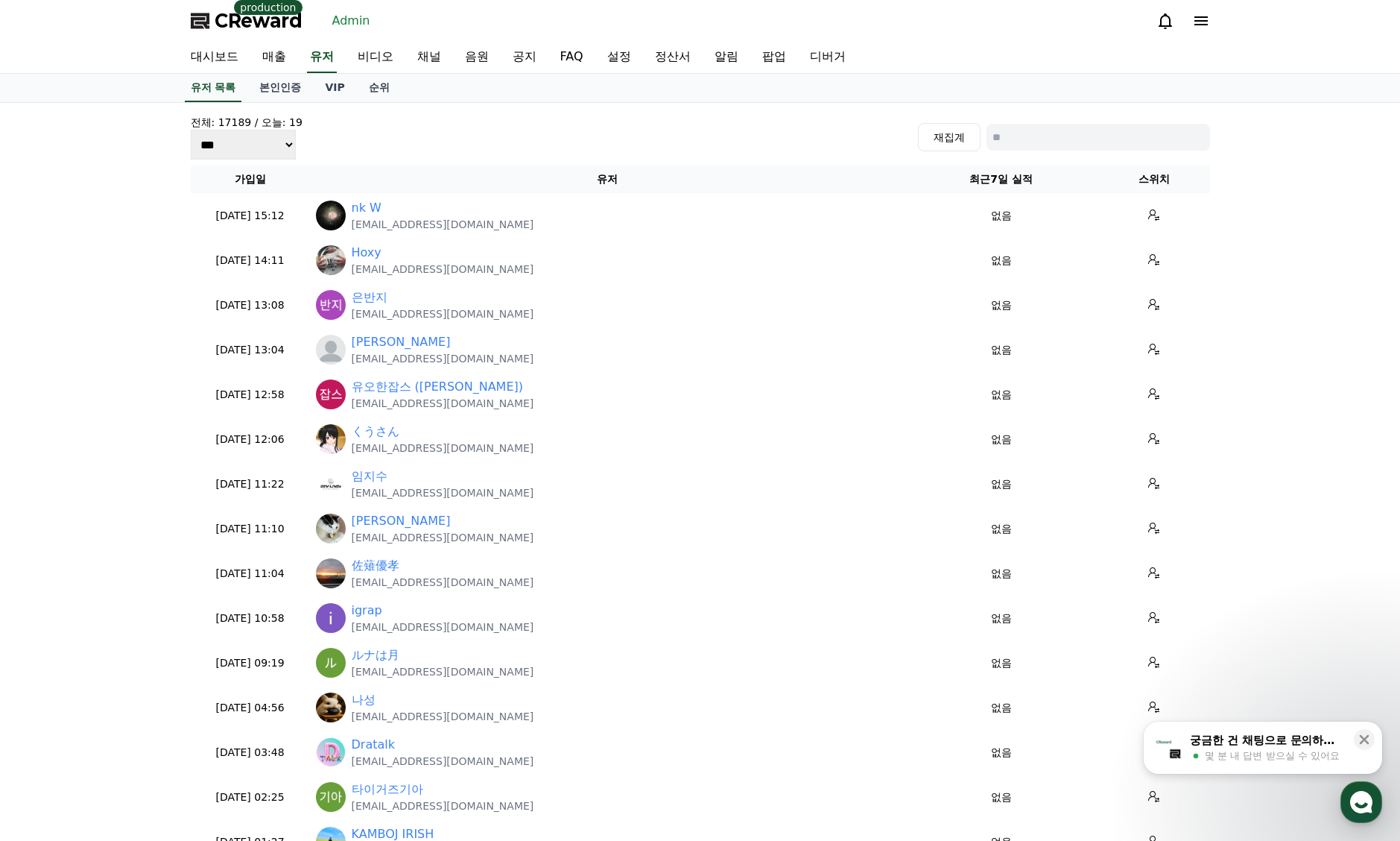
click at [1109, 141] on input at bounding box center [1098, 137] width 223 height 27
paste input "**********"
type input "**********"
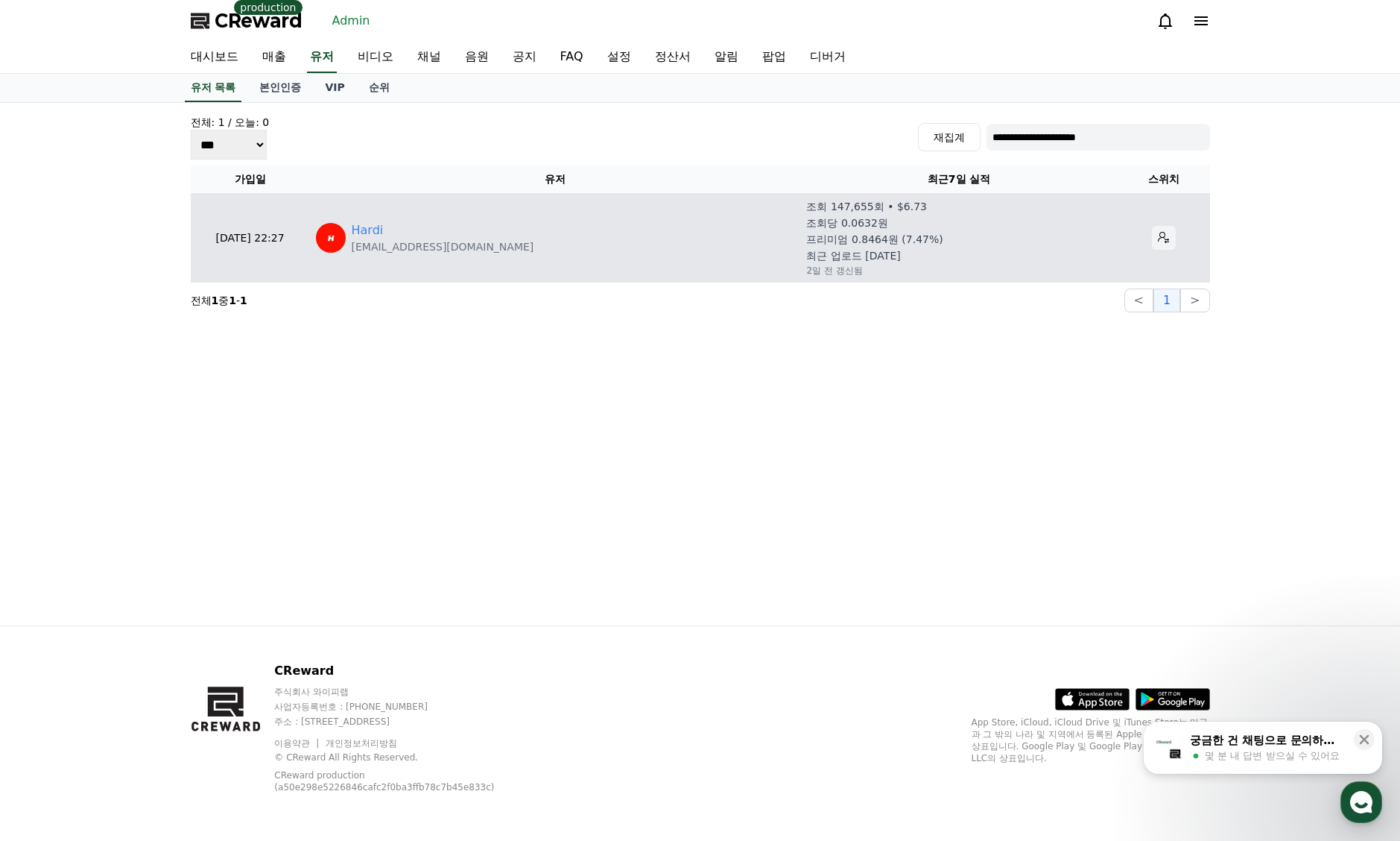
click at [1158, 236] on icon at bounding box center [1163, 237] width 11 height 11
